Goal: Task Accomplishment & Management: Use online tool/utility

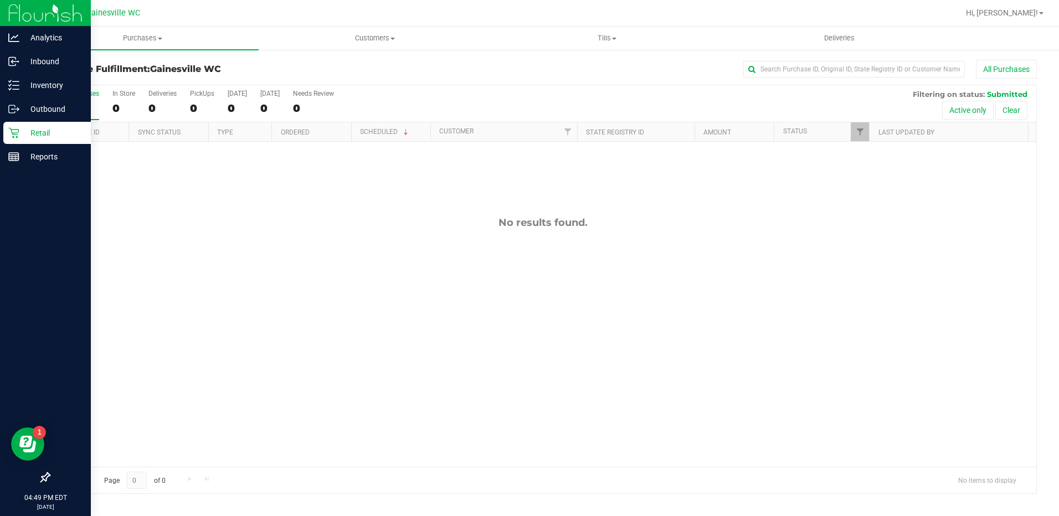
click at [17, 135] on icon at bounding box center [13, 133] width 11 height 11
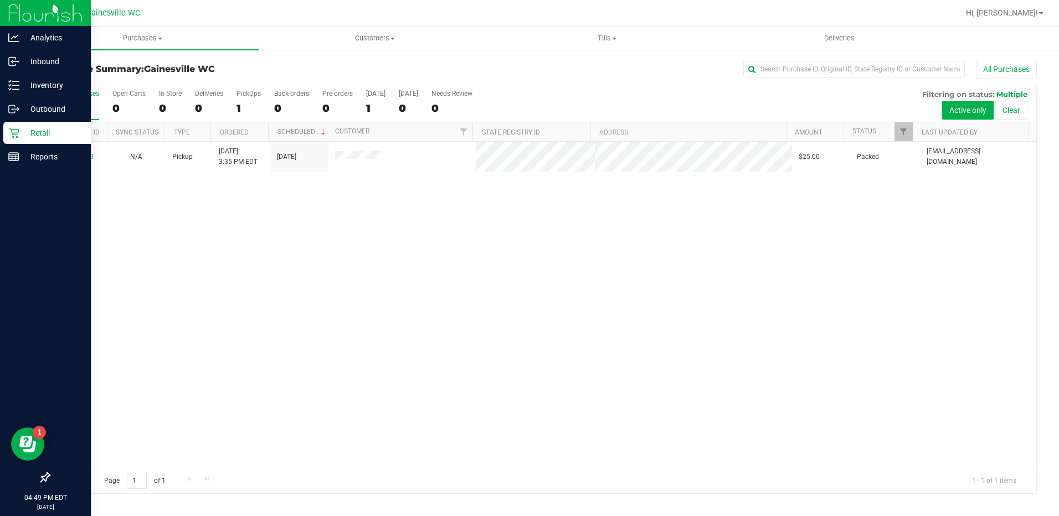
click at [18, 130] on icon at bounding box center [13, 133] width 11 height 11
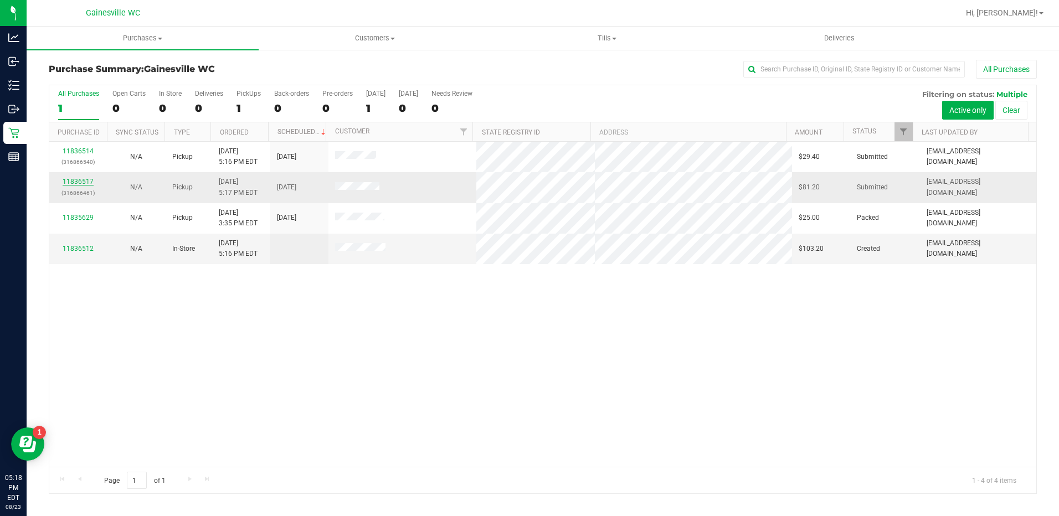
click at [71, 183] on link "11836517" at bounding box center [78, 182] width 31 height 8
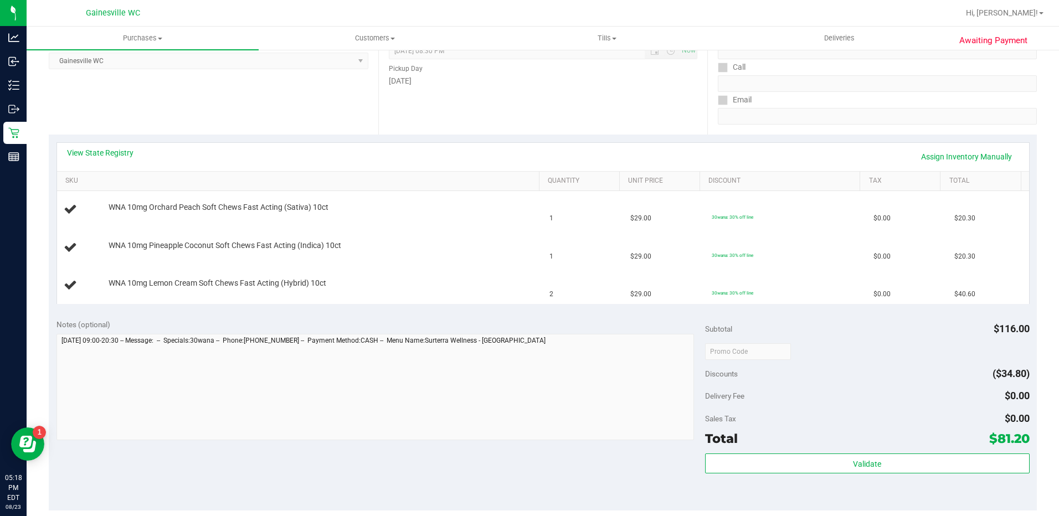
scroll to position [277, 0]
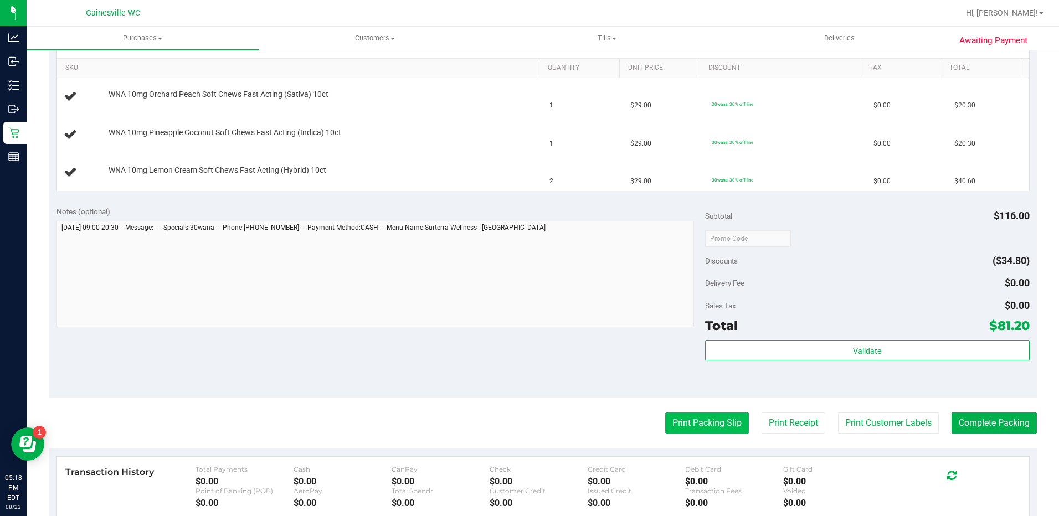
click at [722, 429] on button "Print Packing Slip" at bounding box center [707, 423] width 84 height 21
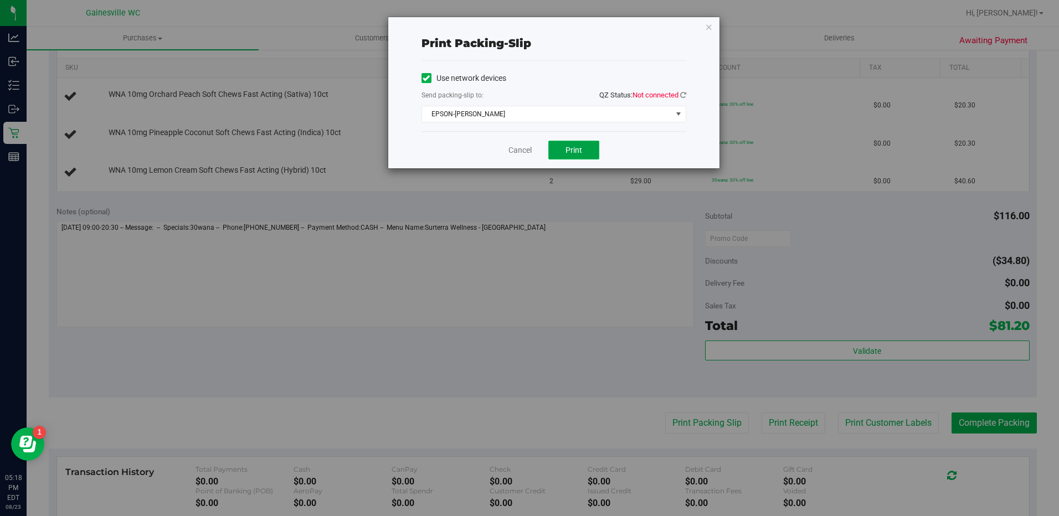
click at [580, 153] on span "Print" at bounding box center [574, 150] width 17 height 9
click at [708, 28] on icon "button" at bounding box center [709, 26] width 8 height 13
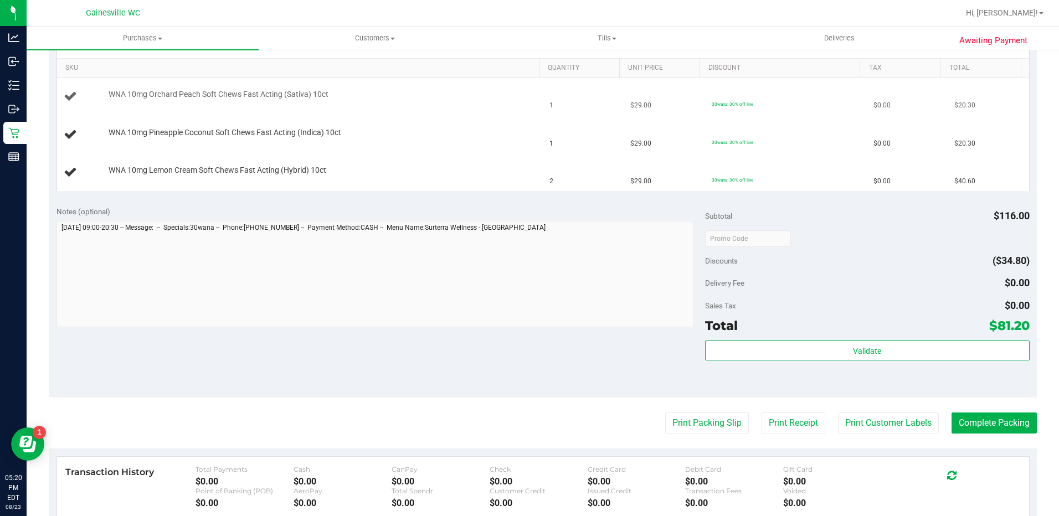
click at [665, 413] on button "Print Packing Slip" at bounding box center [707, 423] width 84 height 21
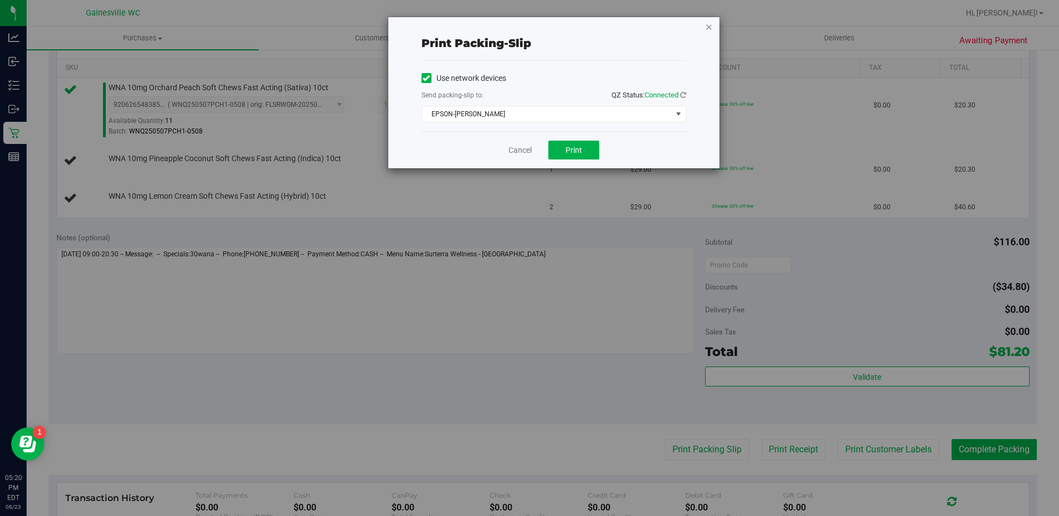
click at [711, 29] on icon "button" at bounding box center [709, 26] width 8 height 13
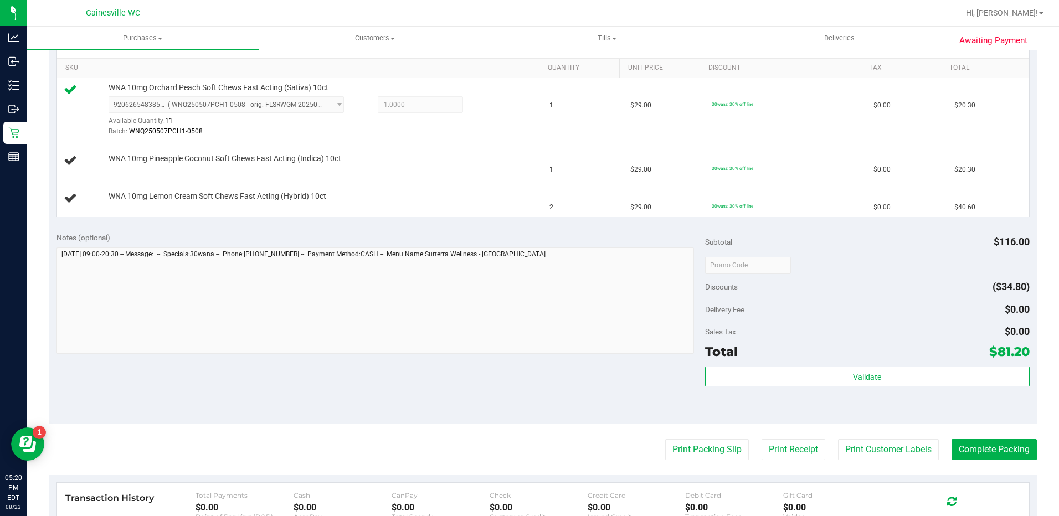
click at [665, 439] on button "Print Packing Slip" at bounding box center [707, 449] width 84 height 21
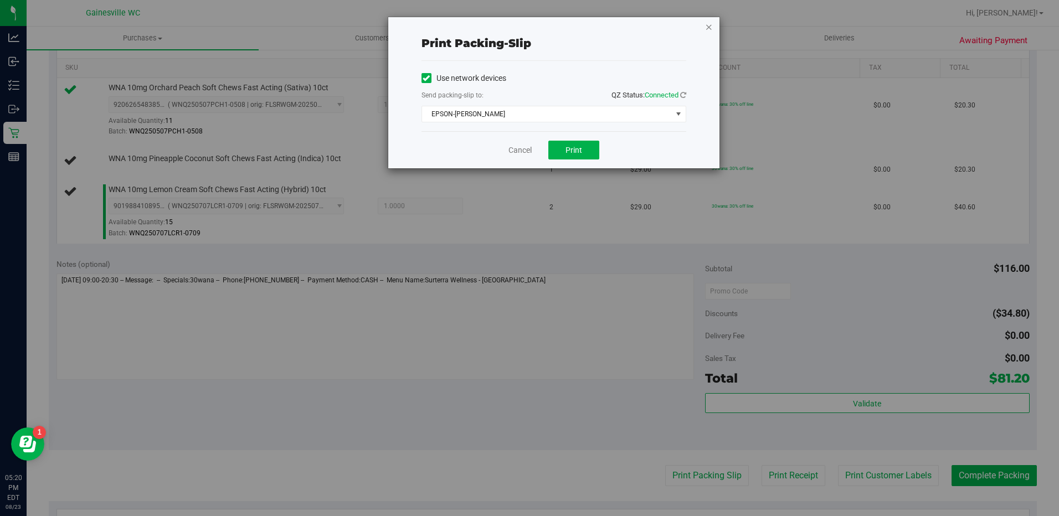
click at [710, 28] on icon "button" at bounding box center [709, 26] width 8 height 13
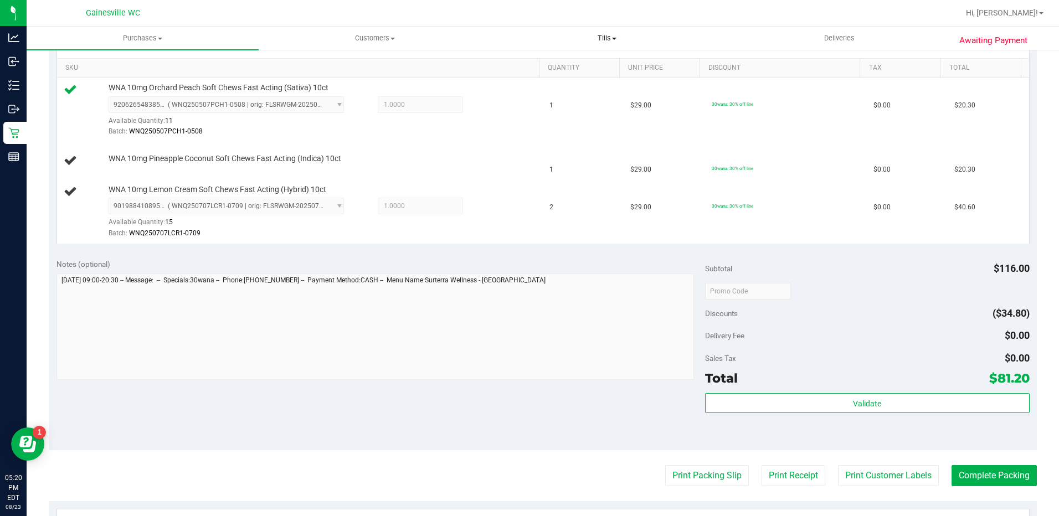
click at [665, 465] on button "Print Packing Slip" at bounding box center [707, 475] width 84 height 21
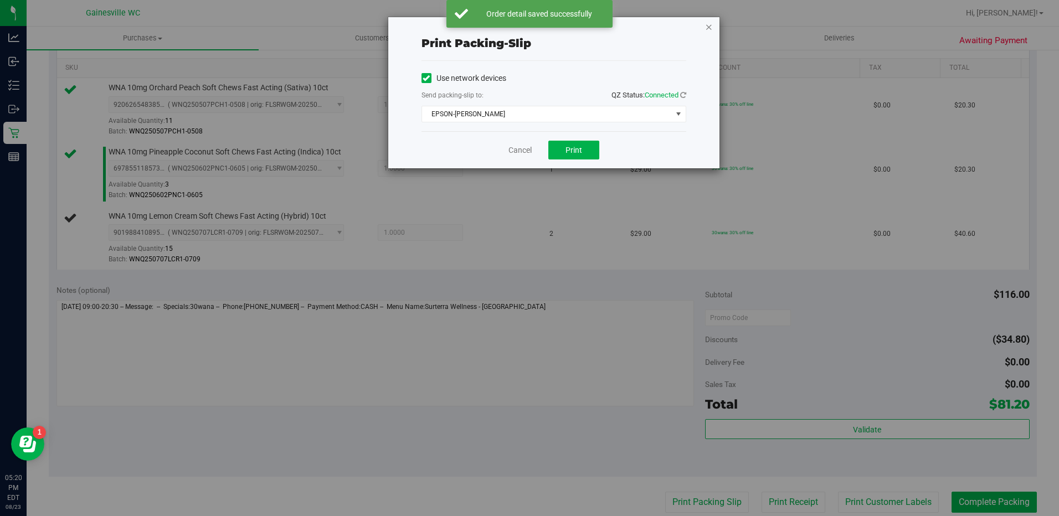
click at [706, 28] on icon "button" at bounding box center [709, 26] width 8 height 13
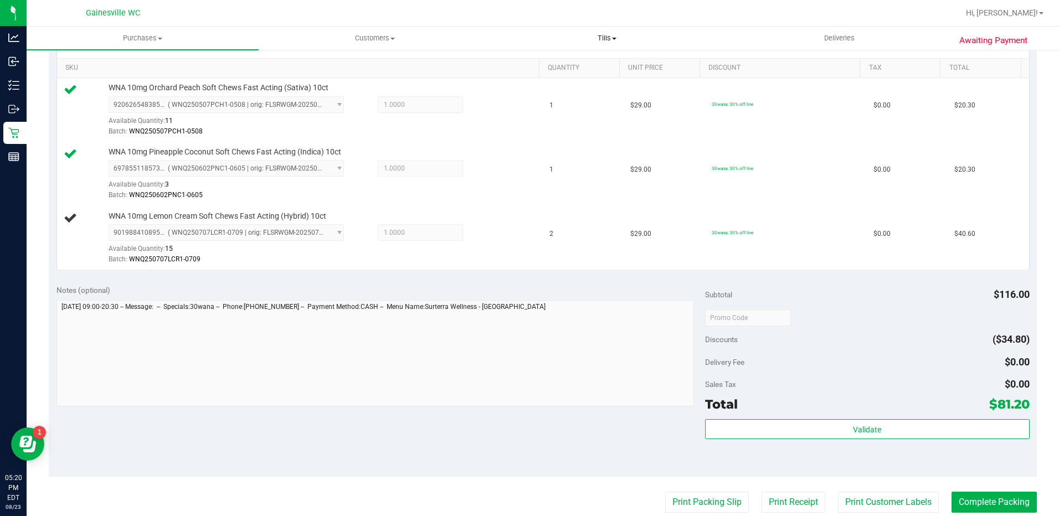
click at [665, 492] on button "Print Packing Slip" at bounding box center [707, 502] width 84 height 21
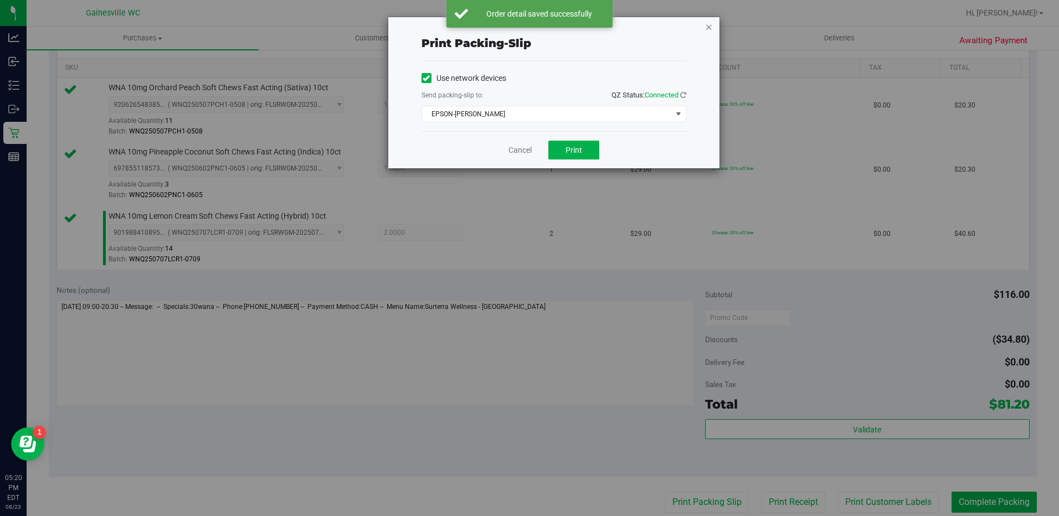
click at [709, 29] on icon "button" at bounding box center [709, 26] width 8 height 13
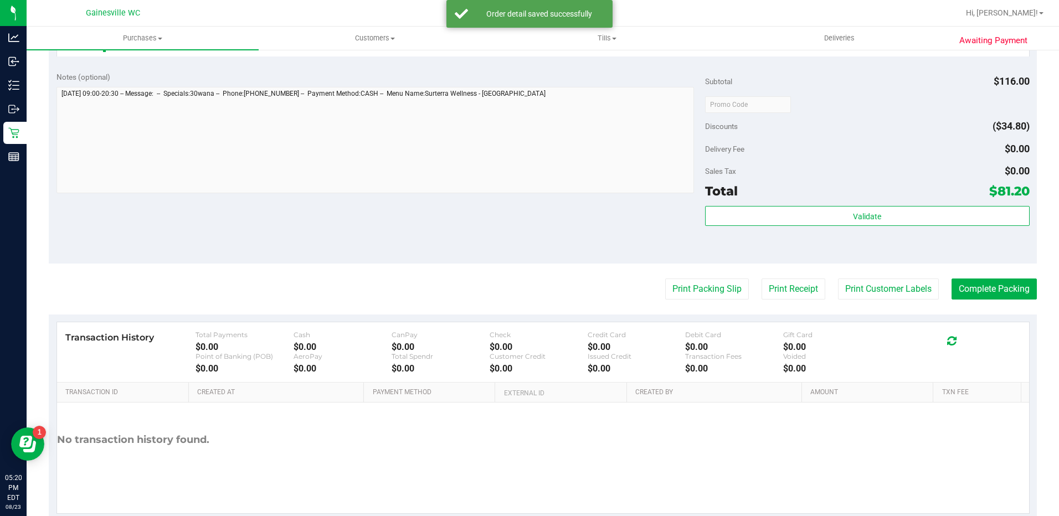
scroll to position [499, 0]
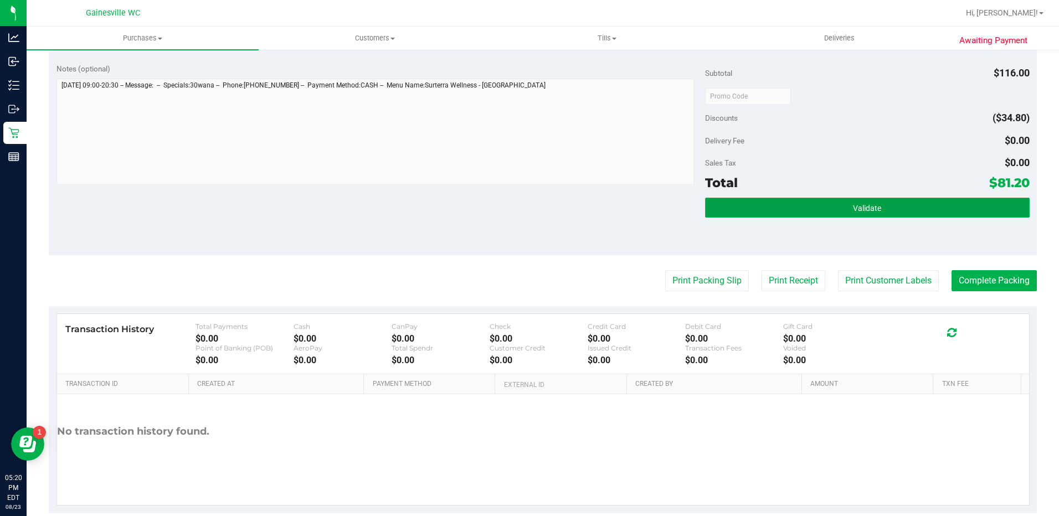
click at [804, 208] on button "Validate" at bounding box center [867, 208] width 325 height 20
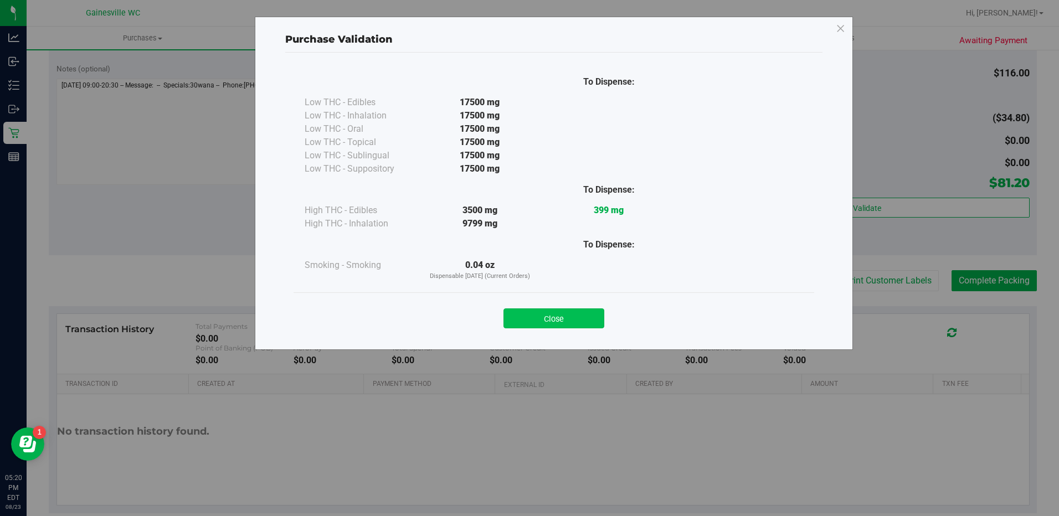
click at [552, 319] on button "Close" at bounding box center [554, 319] width 101 height 20
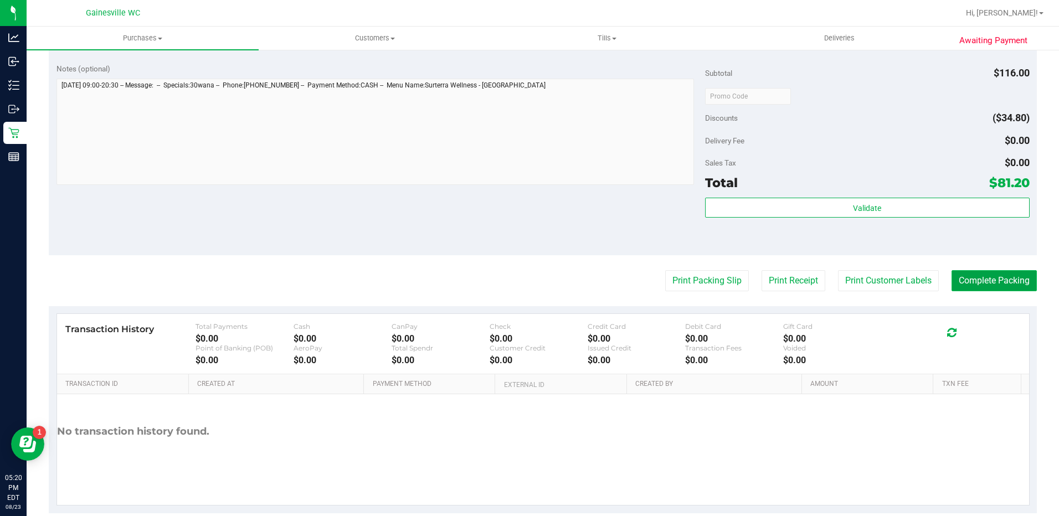
click at [1001, 274] on button "Complete Packing" at bounding box center [994, 280] width 85 height 21
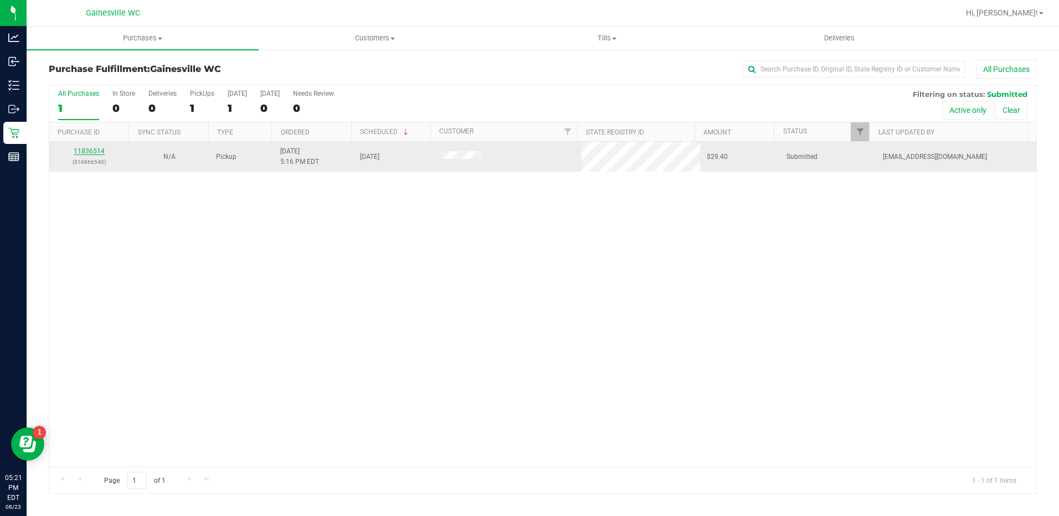
click at [94, 151] on link "11836514" at bounding box center [89, 151] width 31 height 8
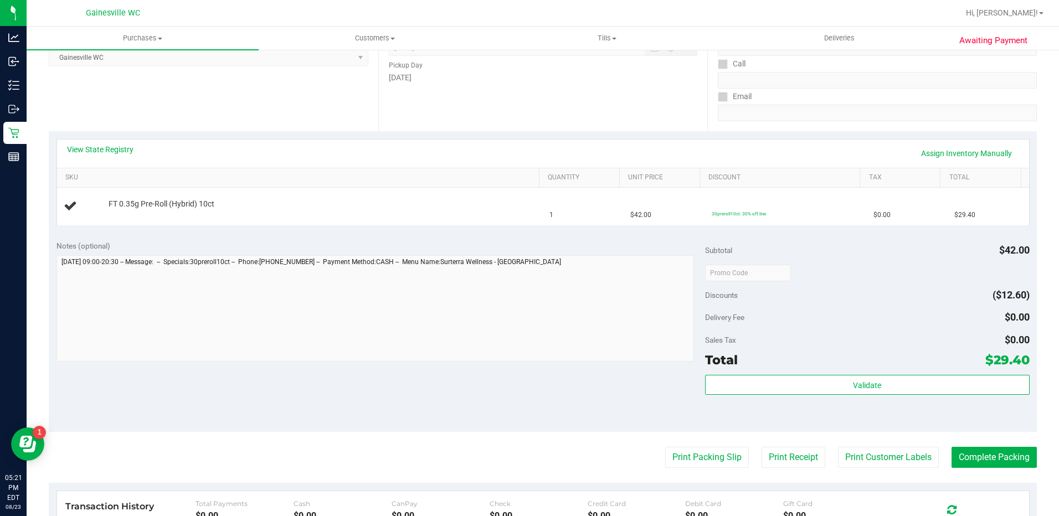
scroll to position [222, 0]
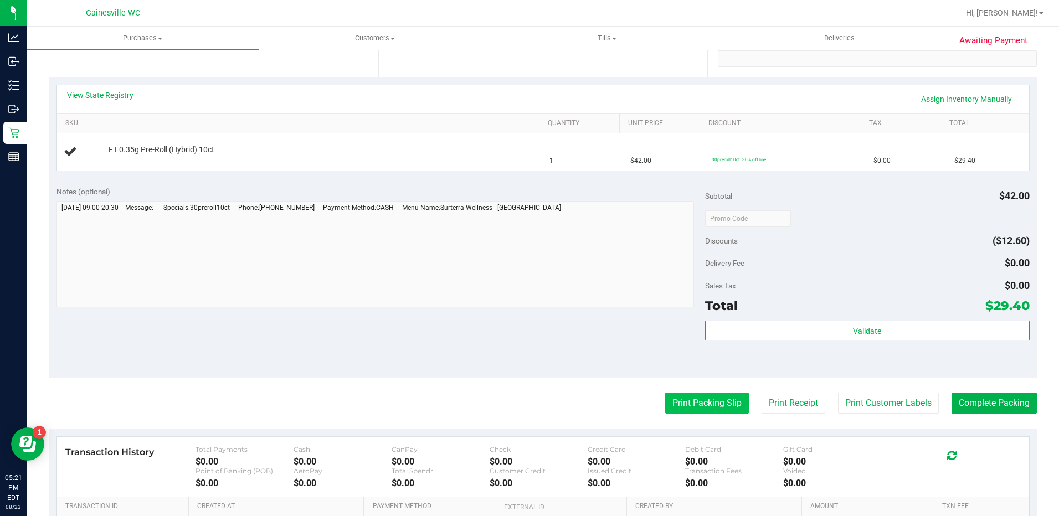
click at [712, 401] on button "Print Packing Slip" at bounding box center [707, 403] width 84 height 21
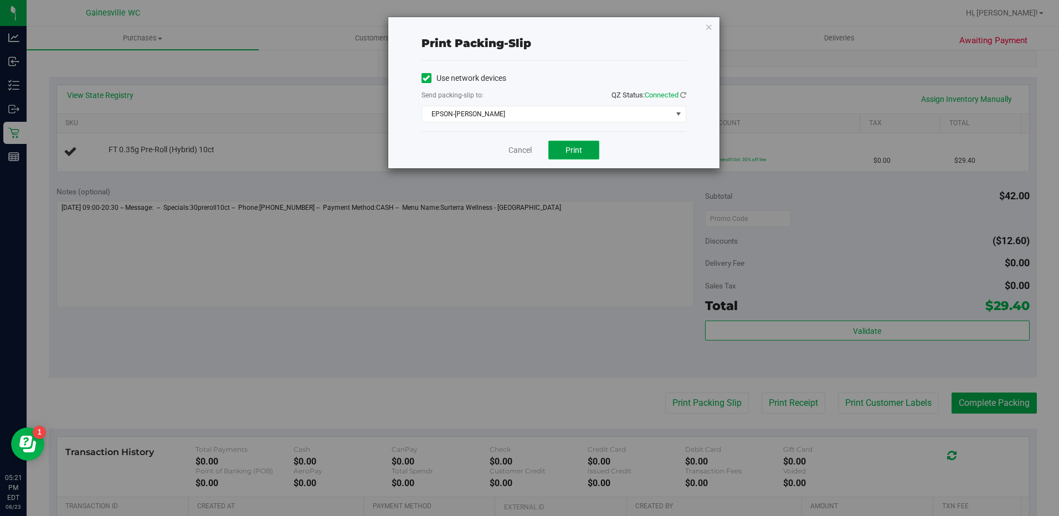
click at [587, 146] on button "Print" at bounding box center [573, 150] width 51 height 19
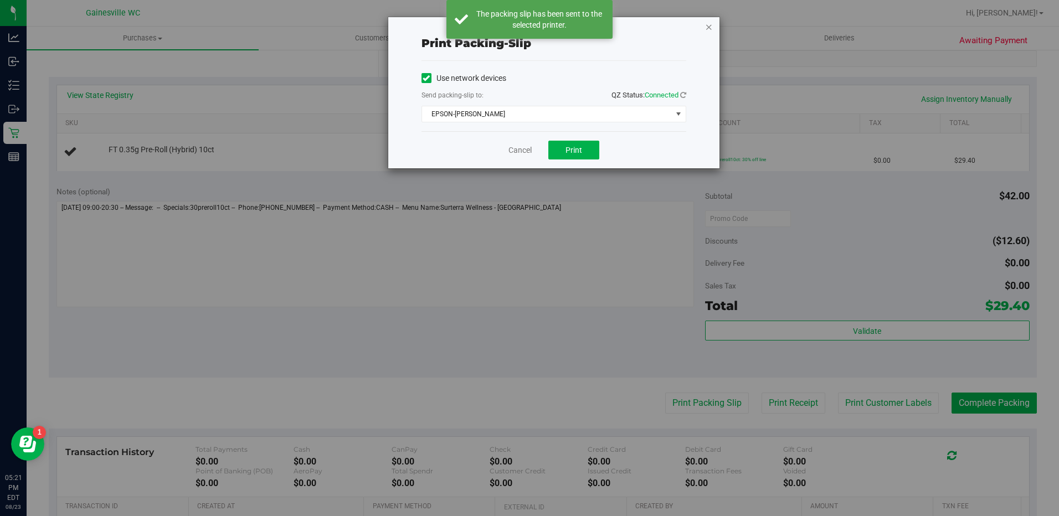
click at [709, 28] on icon "button" at bounding box center [709, 26] width 8 height 13
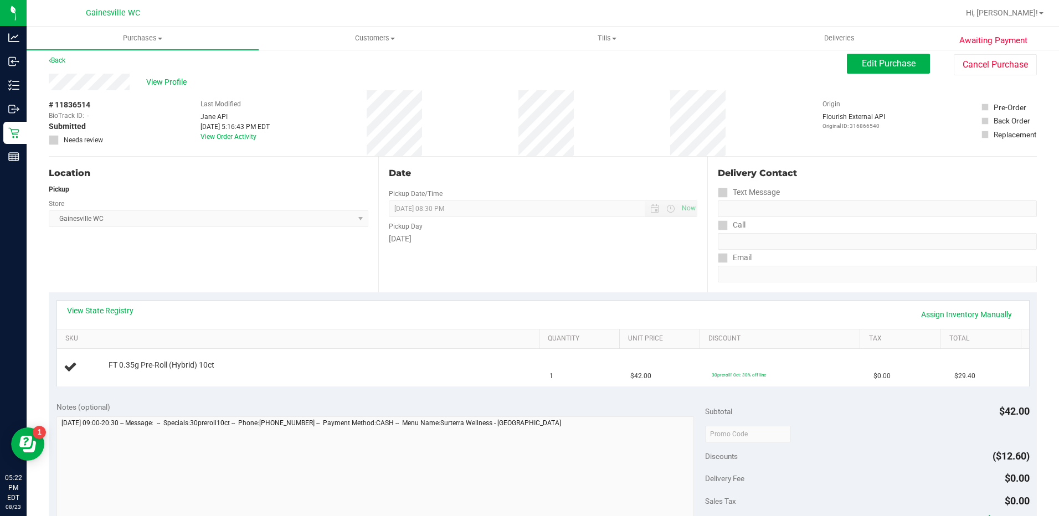
scroll to position [0, 0]
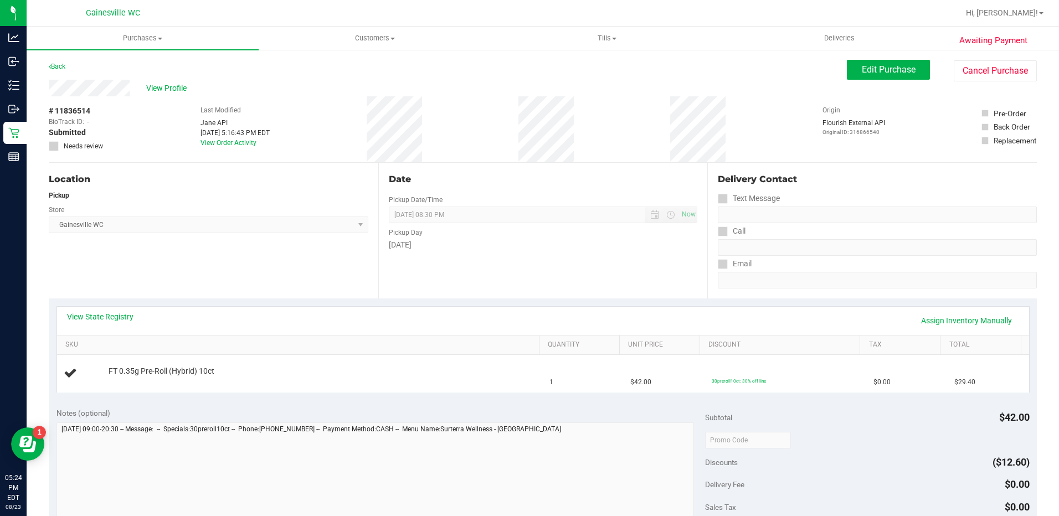
click at [354, 419] on div "Notes (optional)" at bounding box center [381, 470] width 649 height 124
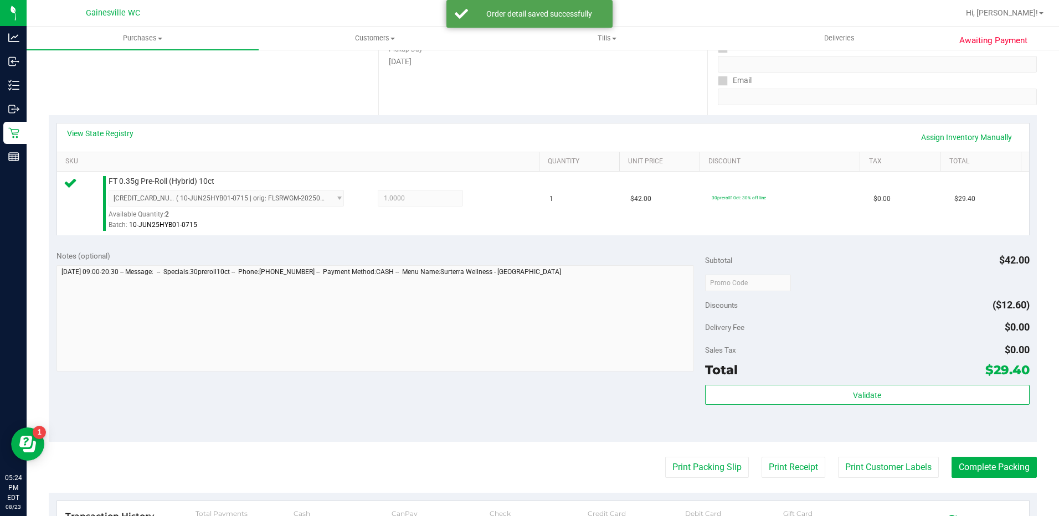
scroll to position [222, 0]
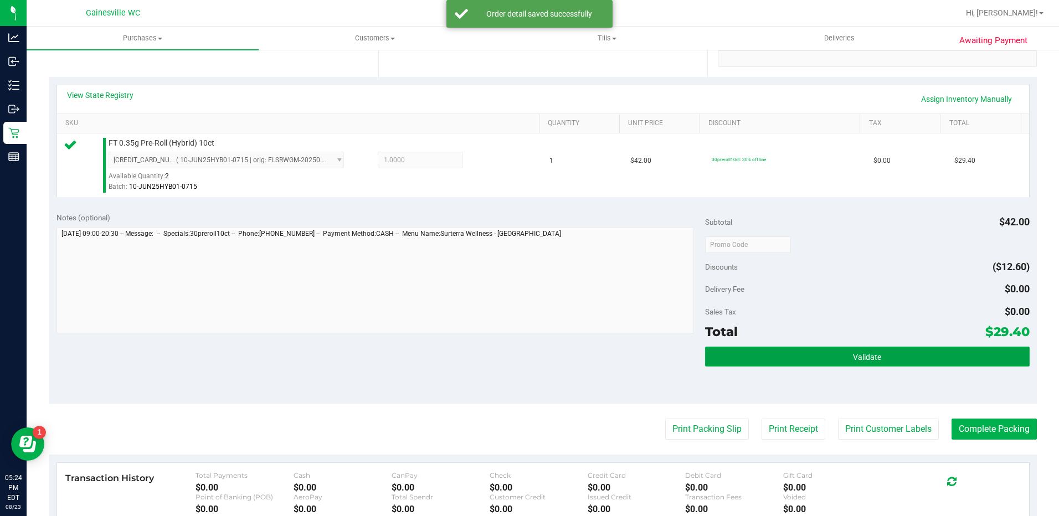
click at [865, 357] on span "Validate" at bounding box center [867, 357] width 28 height 9
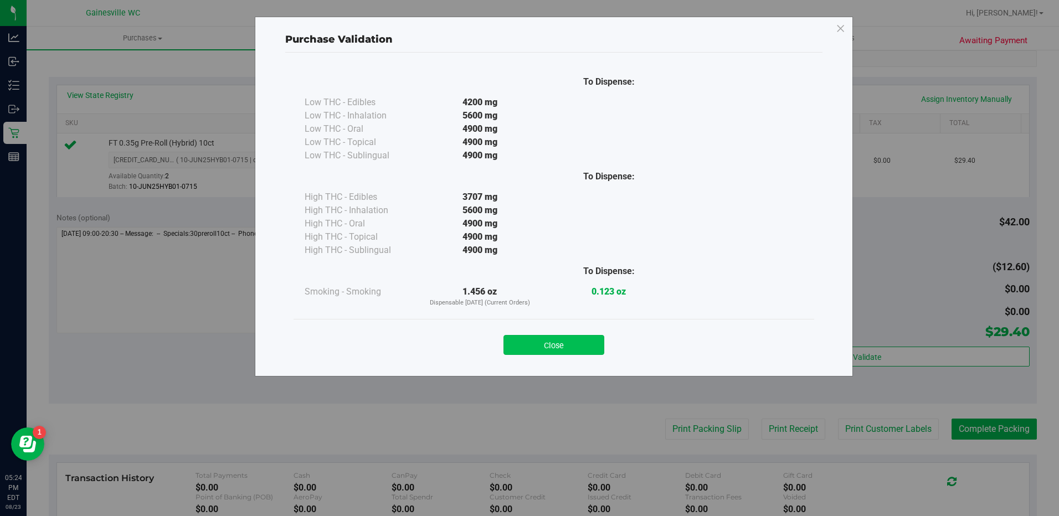
click at [602, 352] on button "Close" at bounding box center [554, 345] width 101 height 20
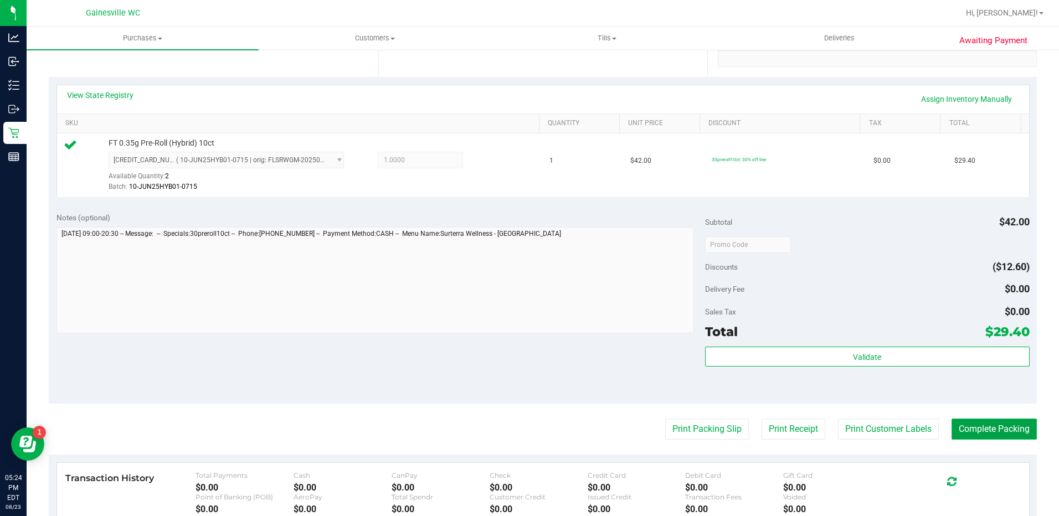
click at [996, 428] on button "Complete Packing" at bounding box center [994, 429] width 85 height 21
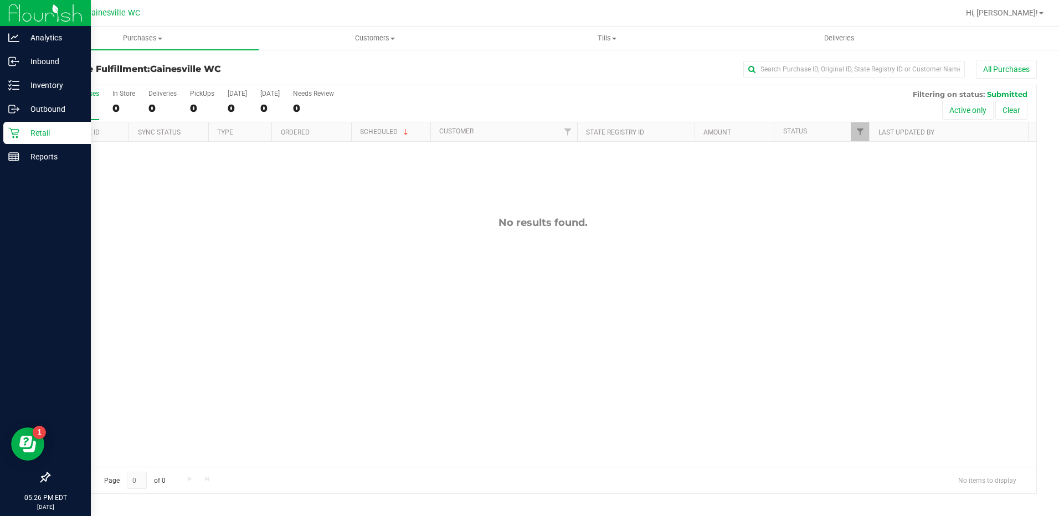
click at [19, 137] on p "Retail" at bounding box center [52, 132] width 66 height 13
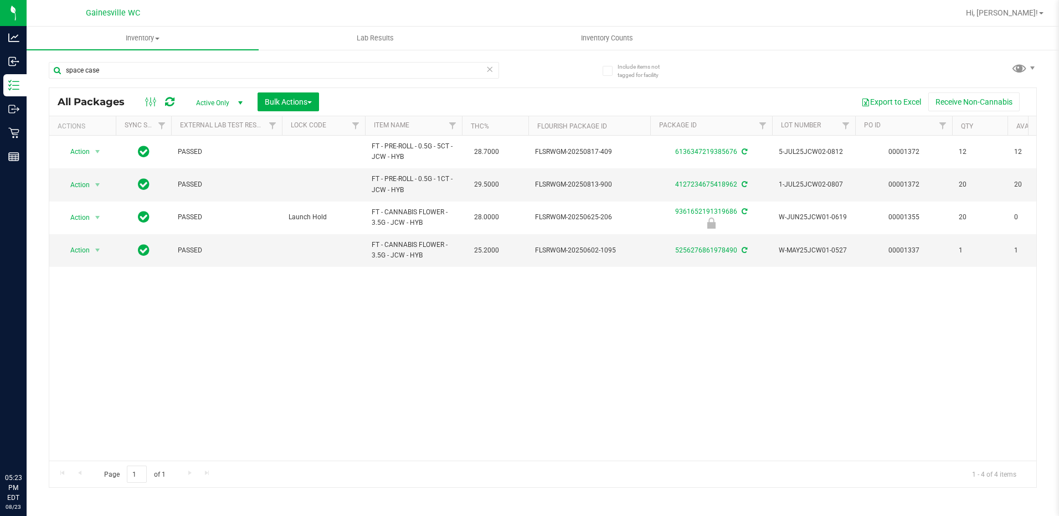
click at [273, 64] on input "space case" at bounding box center [274, 70] width 450 height 17
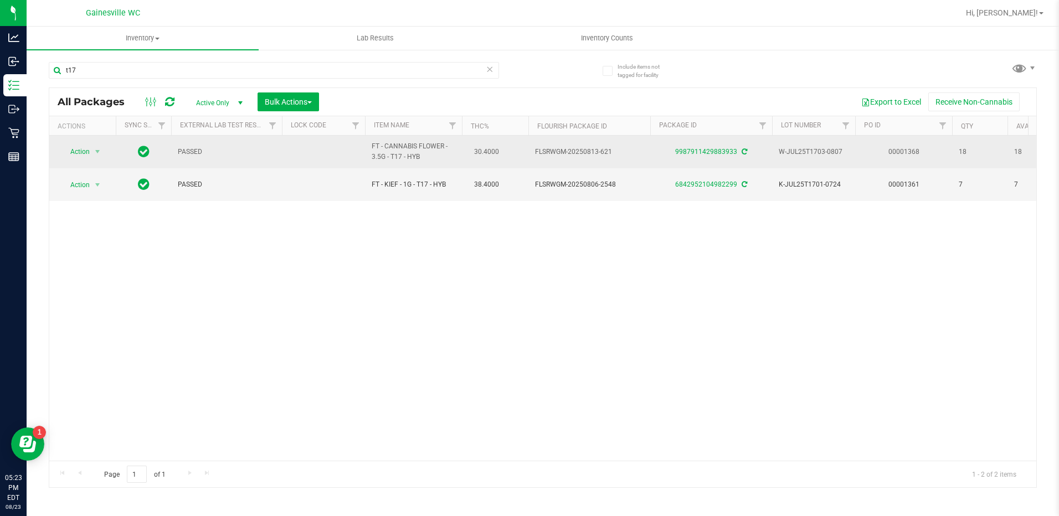
type input "t17"
drag, startPoint x: 465, startPoint y: 161, endPoint x: 500, endPoint y: 156, distance: 34.7
click at [500, 156] on td "30.4000" at bounding box center [495, 152] width 66 height 33
click at [500, 156] on span "30.4000" at bounding box center [487, 152] width 36 height 16
drag, startPoint x: 500, startPoint y: 156, endPoint x: 475, endPoint y: 159, distance: 24.6
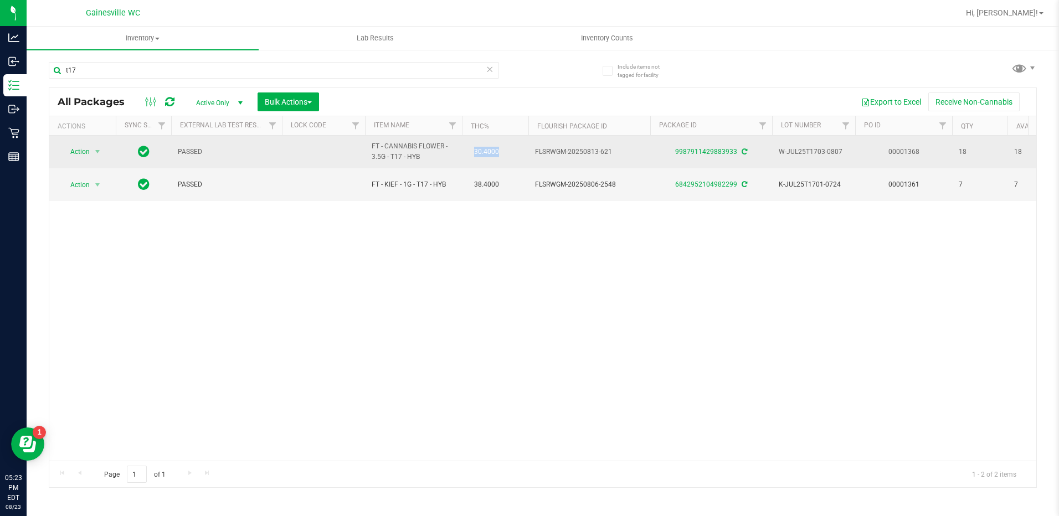
click at [475, 159] on span "30.4000" at bounding box center [487, 152] width 36 height 16
drag, startPoint x: 486, startPoint y: 156, endPoint x: 498, endPoint y: 153, distance: 12.4
click at [498, 153] on span "30.4000" at bounding box center [487, 152] width 36 height 16
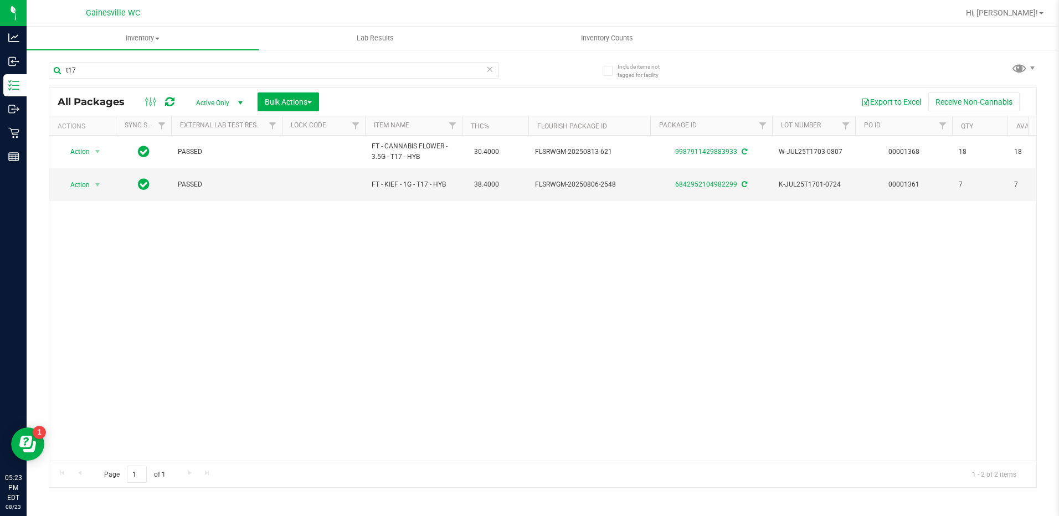
click at [491, 68] on icon at bounding box center [490, 68] width 8 height 13
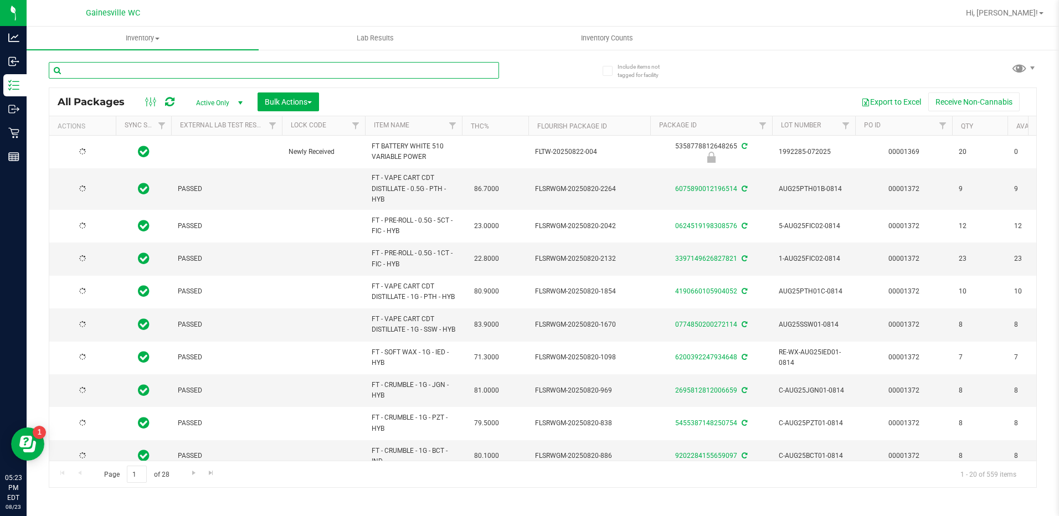
click at [481, 67] on input "text" at bounding box center [274, 70] width 450 height 17
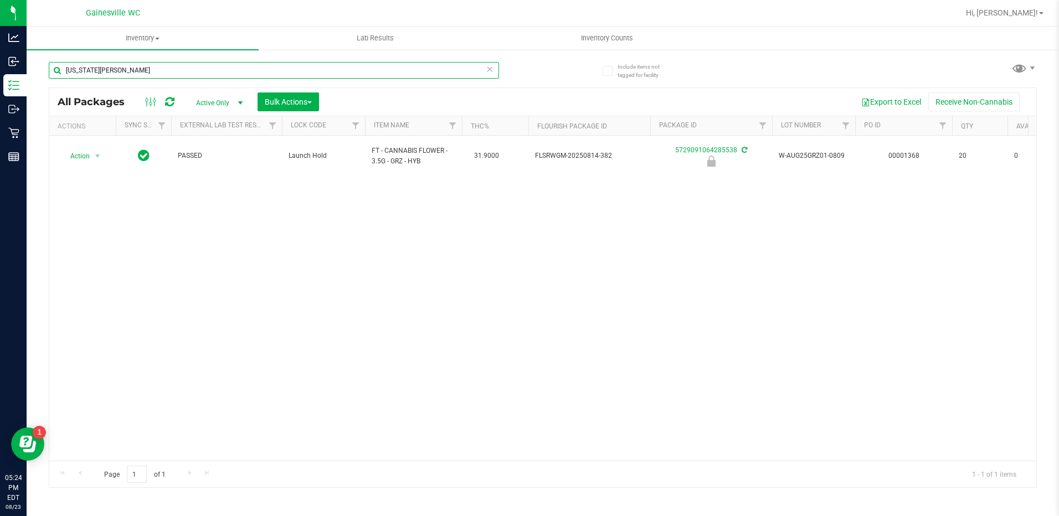
type input "georgia runtz"
click at [492, 74] on icon at bounding box center [490, 68] width 8 height 13
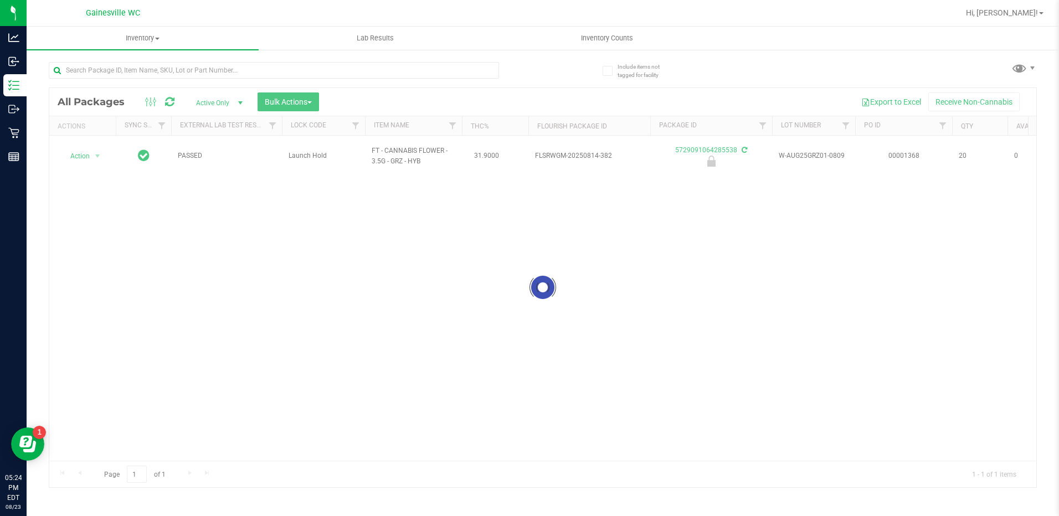
click at [509, 71] on div at bounding box center [296, 69] width 494 height 35
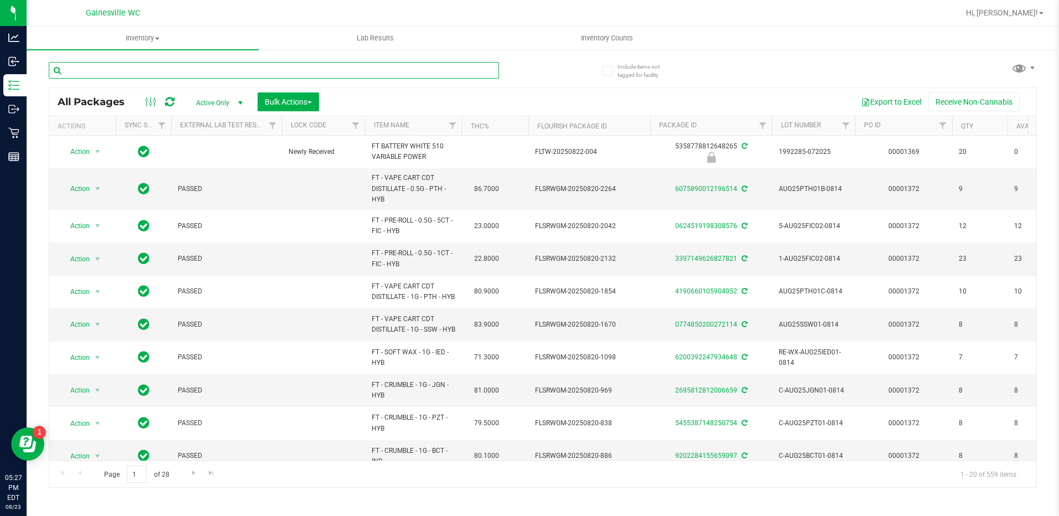
click at [203, 73] on input "text" at bounding box center [274, 70] width 450 height 17
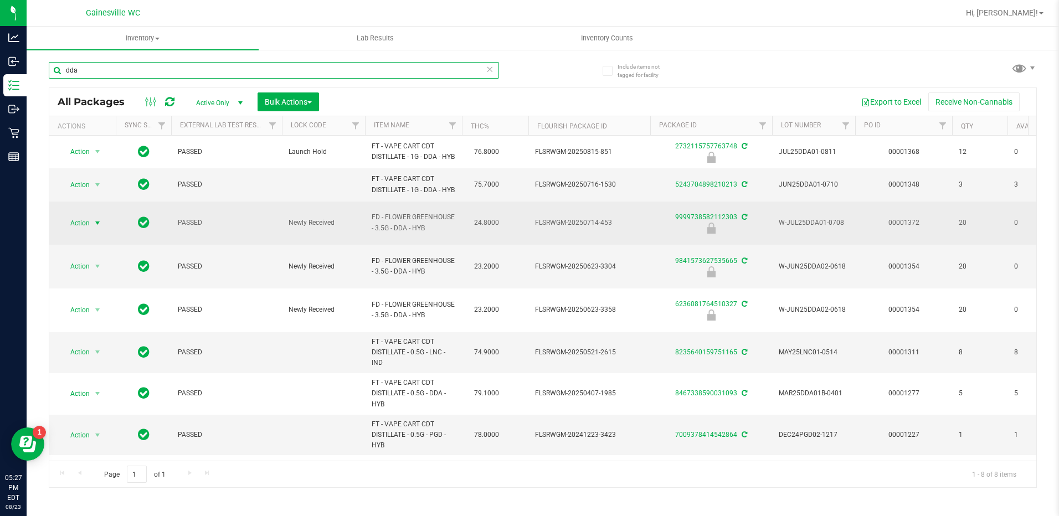
type input "dda"
click at [88, 231] on span "Action" at bounding box center [75, 224] width 30 height 16
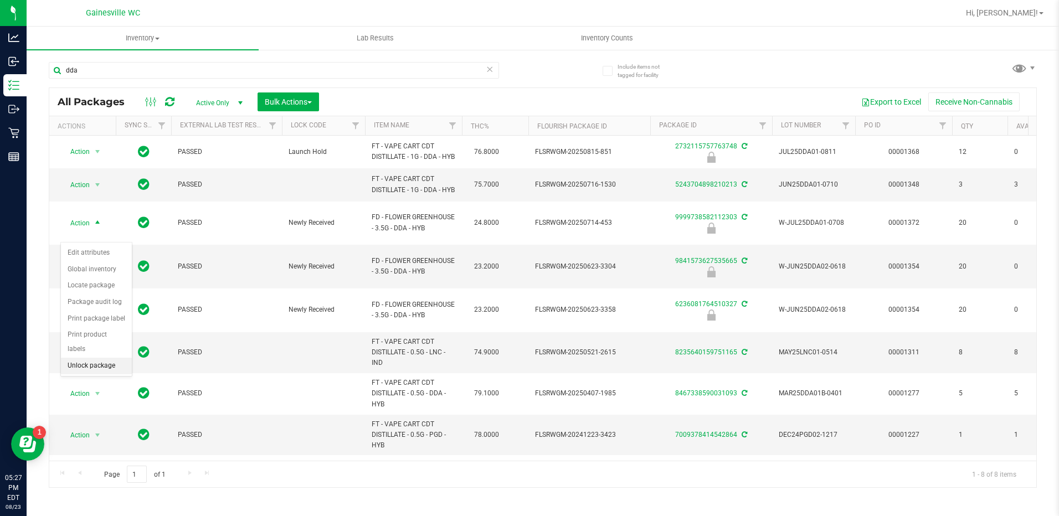
click at [102, 358] on li "Unlock package" at bounding box center [96, 366] width 71 height 17
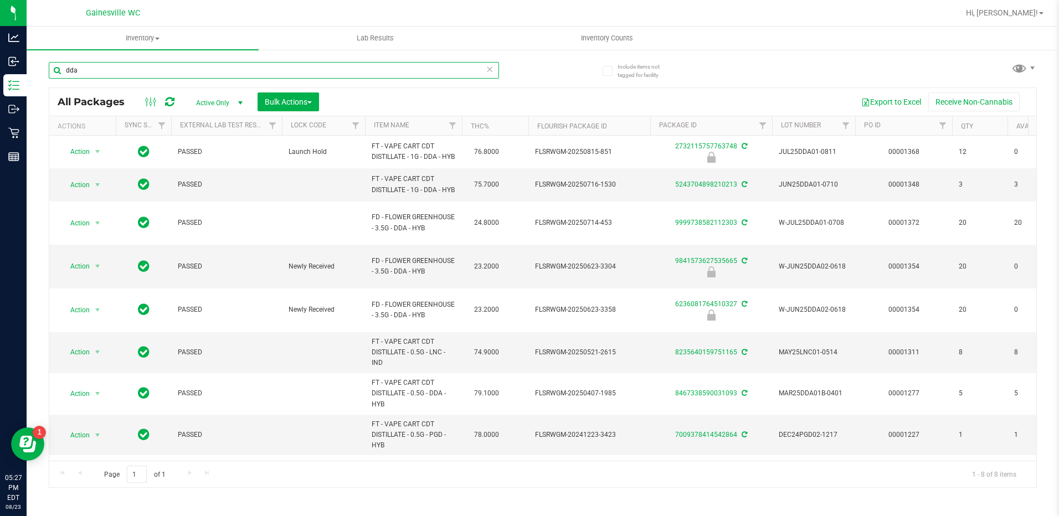
click at [255, 65] on input "dda" at bounding box center [274, 70] width 450 height 17
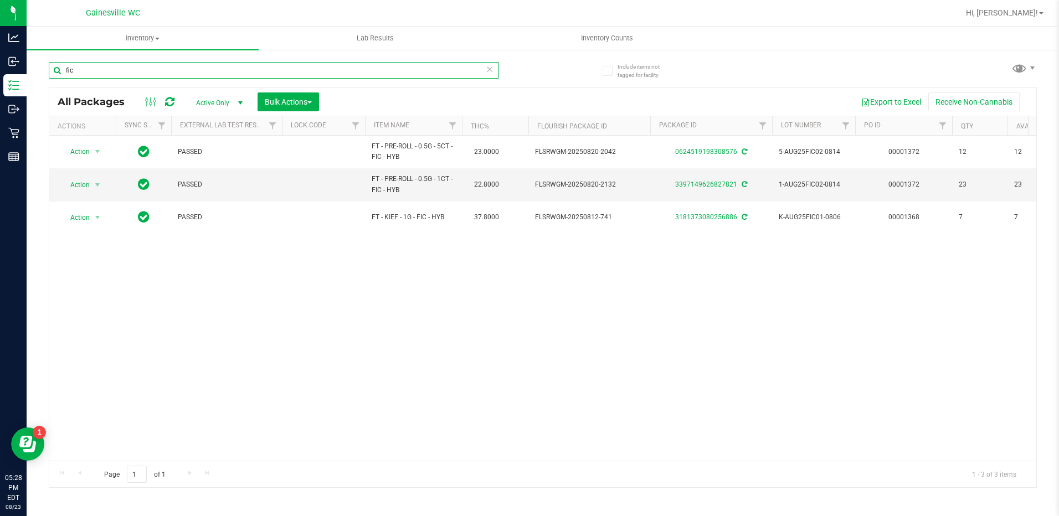
type input "fic"
click at [490, 72] on icon at bounding box center [490, 68] width 8 height 13
